Goal: Find specific page/section: Locate a particular part of the current website

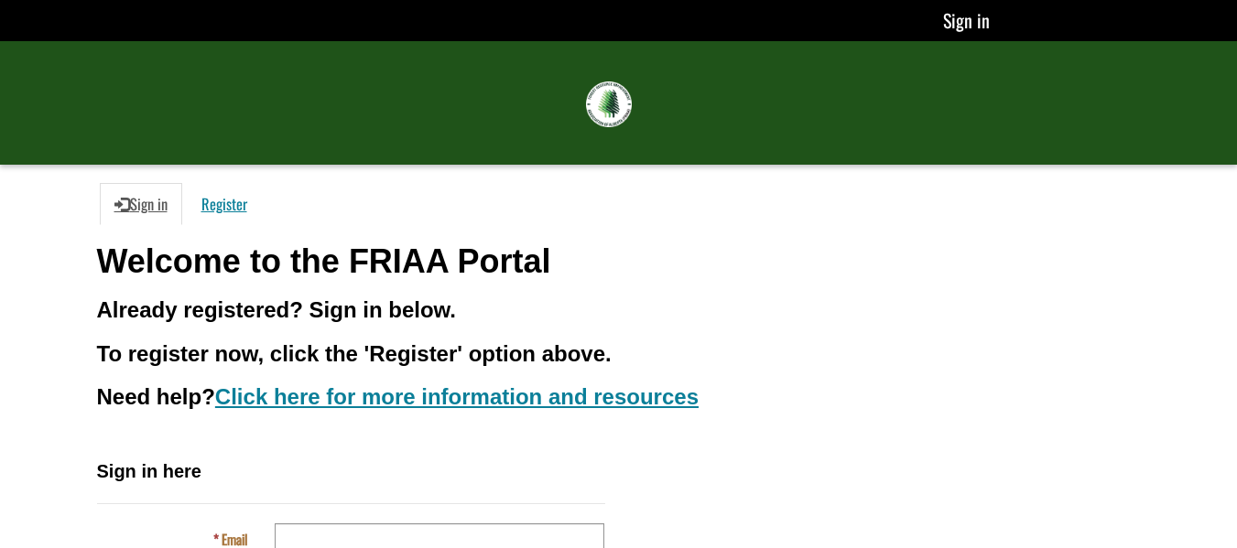
scroll to position [218, 0]
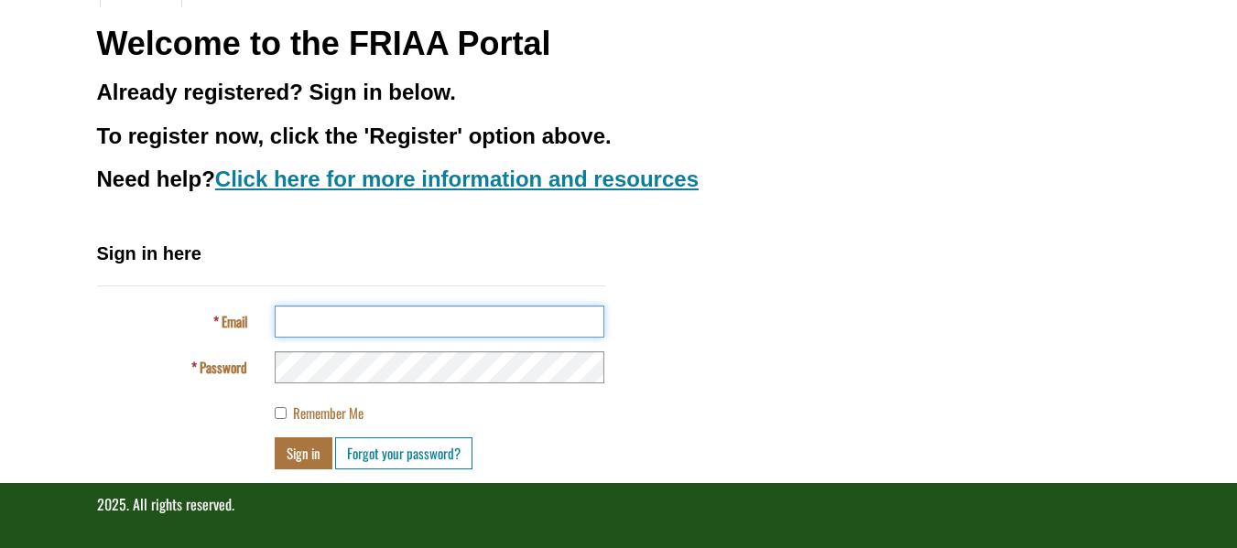
type input "**********"
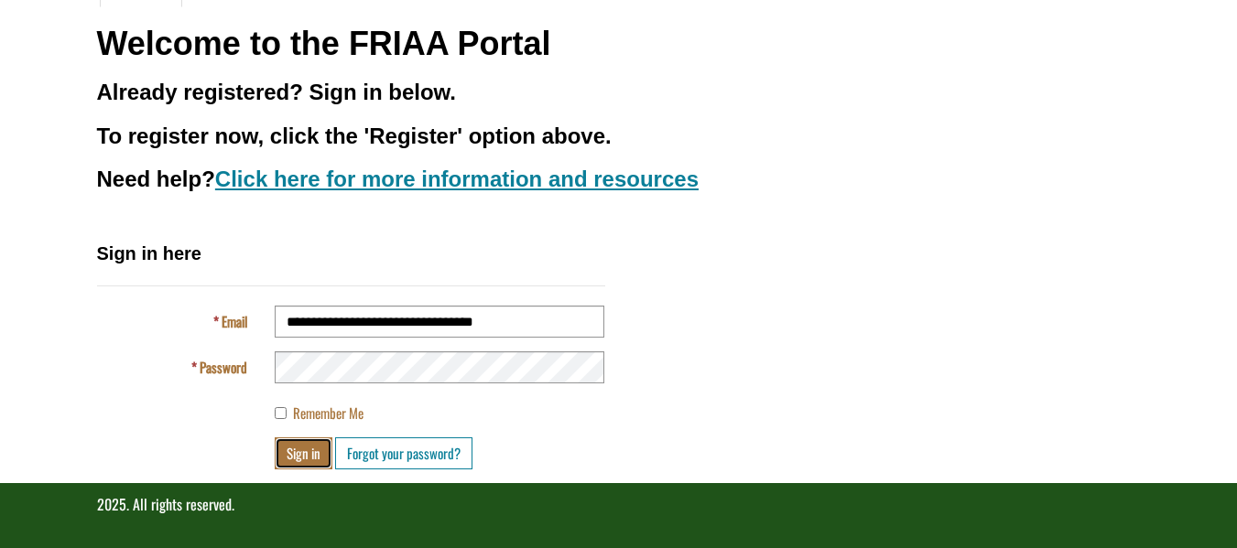
click at [297, 455] on button "Sign in" at bounding box center [304, 454] width 58 height 32
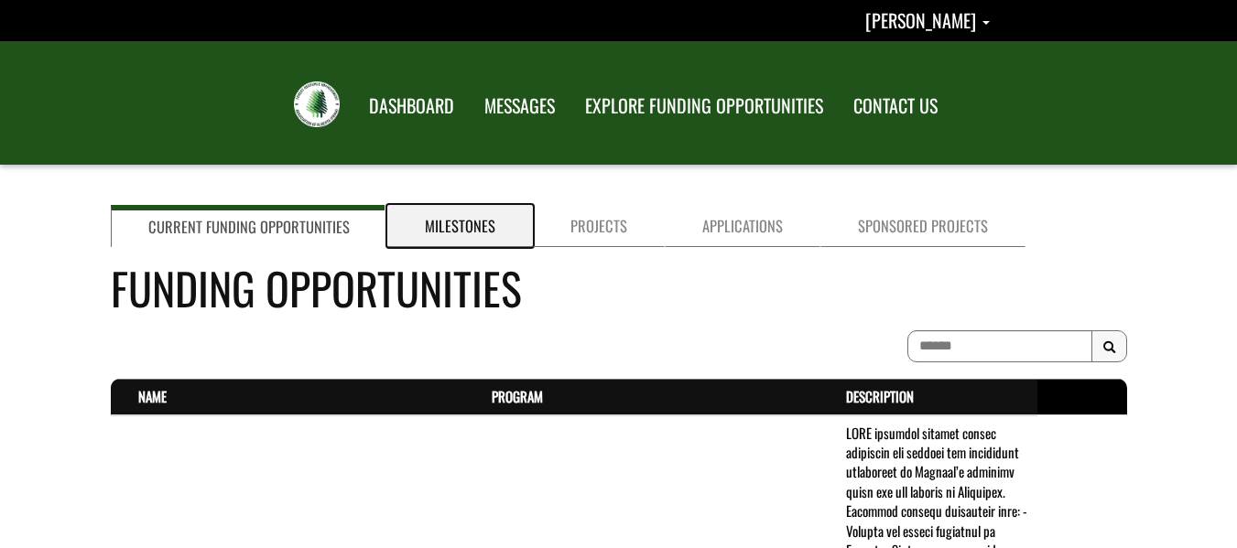
click at [441, 223] on link "Milestones" at bounding box center [460, 226] width 146 height 42
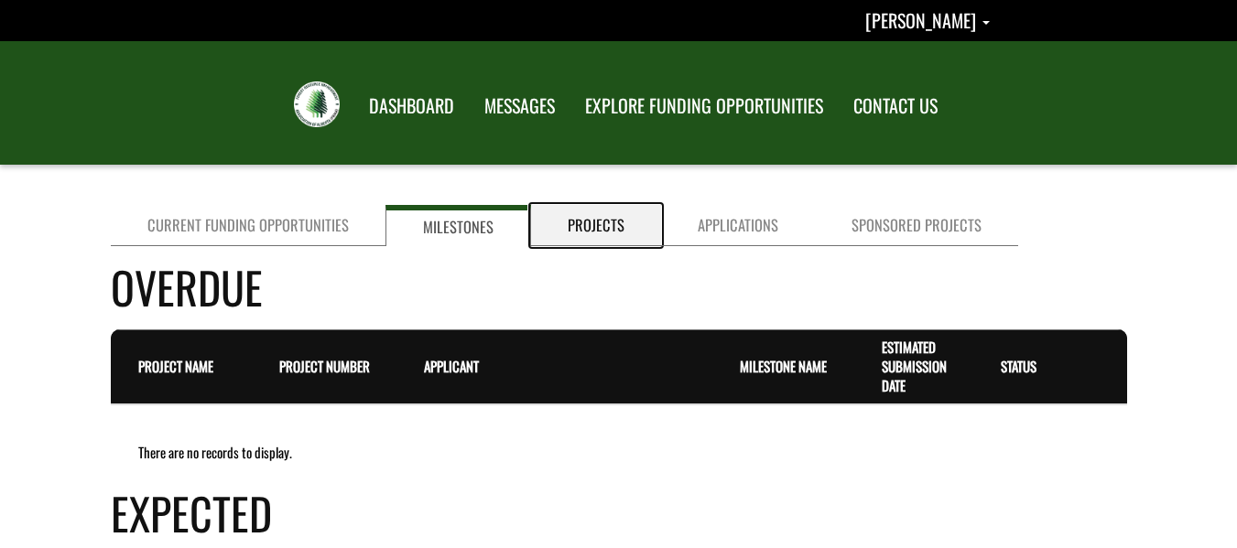
click at [592, 231] on link "Projects" at bounding box center [596, 225] width 130 height 41
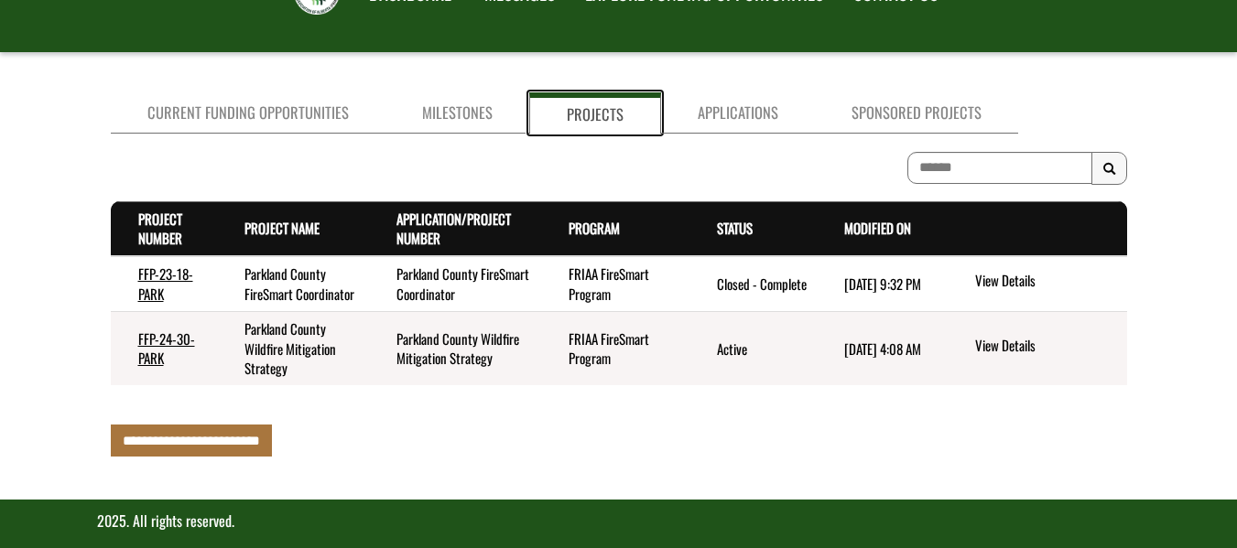
scroll to position [129, 0]
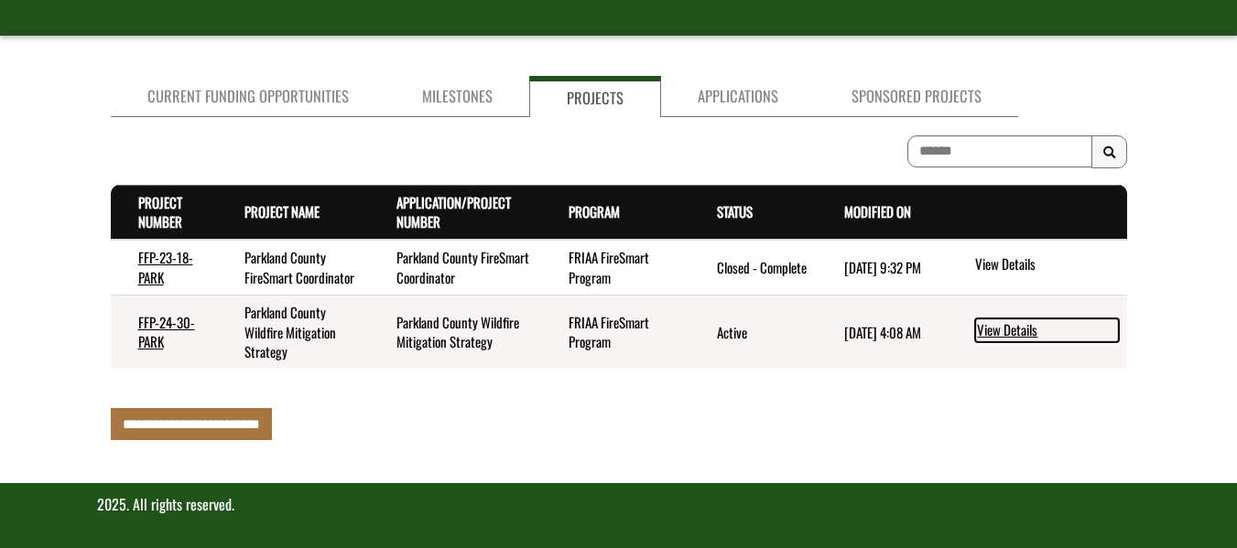
click at [1000, 330] on link "View Details" at bounding box center [1047, 331] width 144 height 24
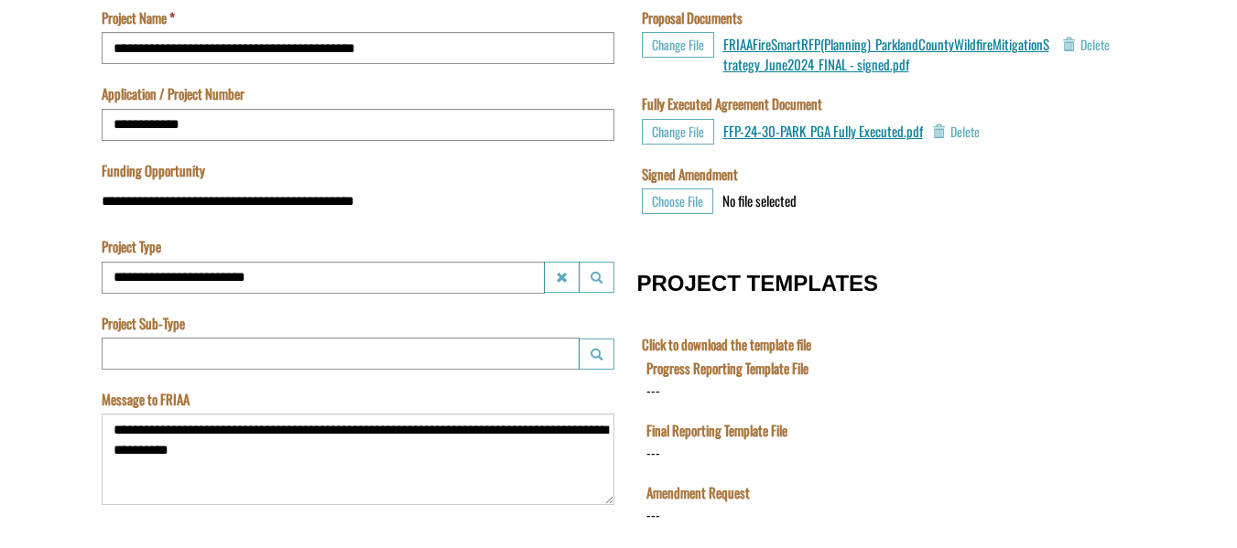
scroll to position [622, 0]
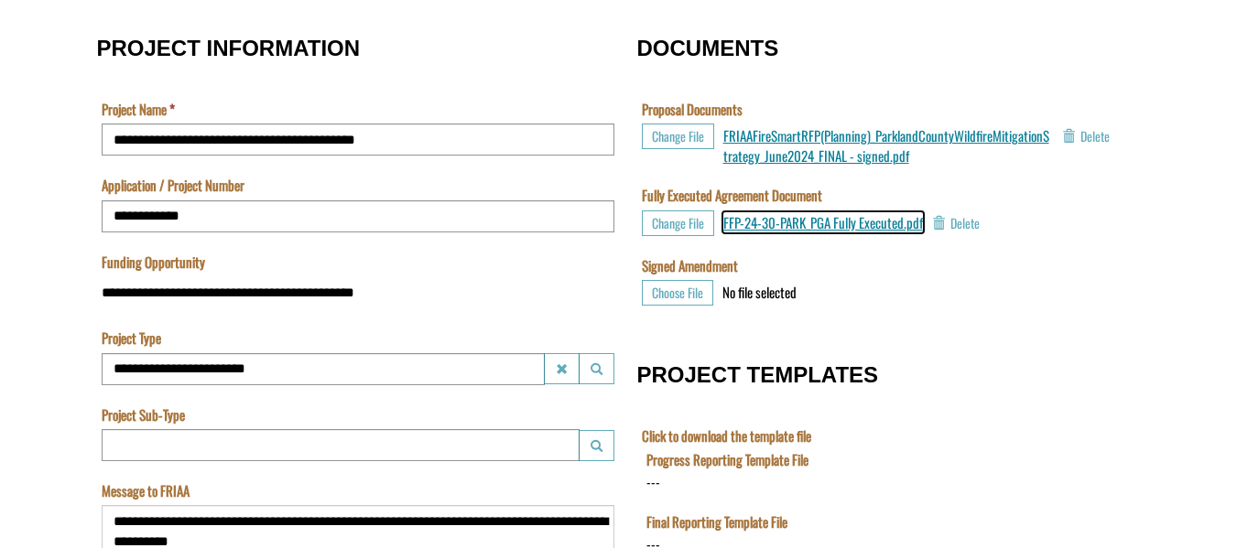
click at [877, 221] on span "FFP-24-30-PARK_PGA Fully Executed.pdf" at bounding box center [823, 222] width 200 height 20
